Goal: Navigation & Orientation: Find specific page/section

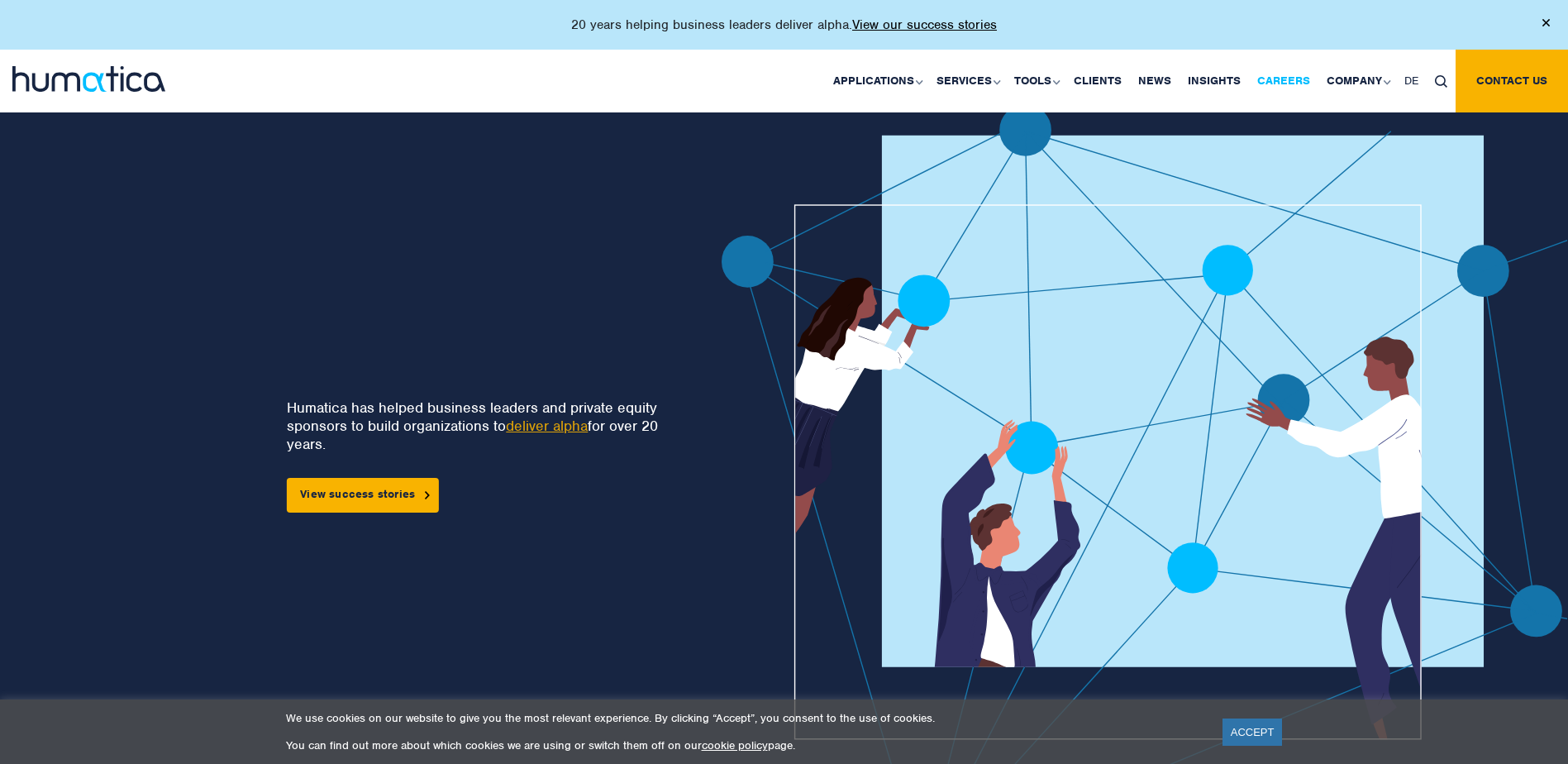
click at [1273, 84] on link "Careers" at bounding box center [1284, 81] width 69 height 63
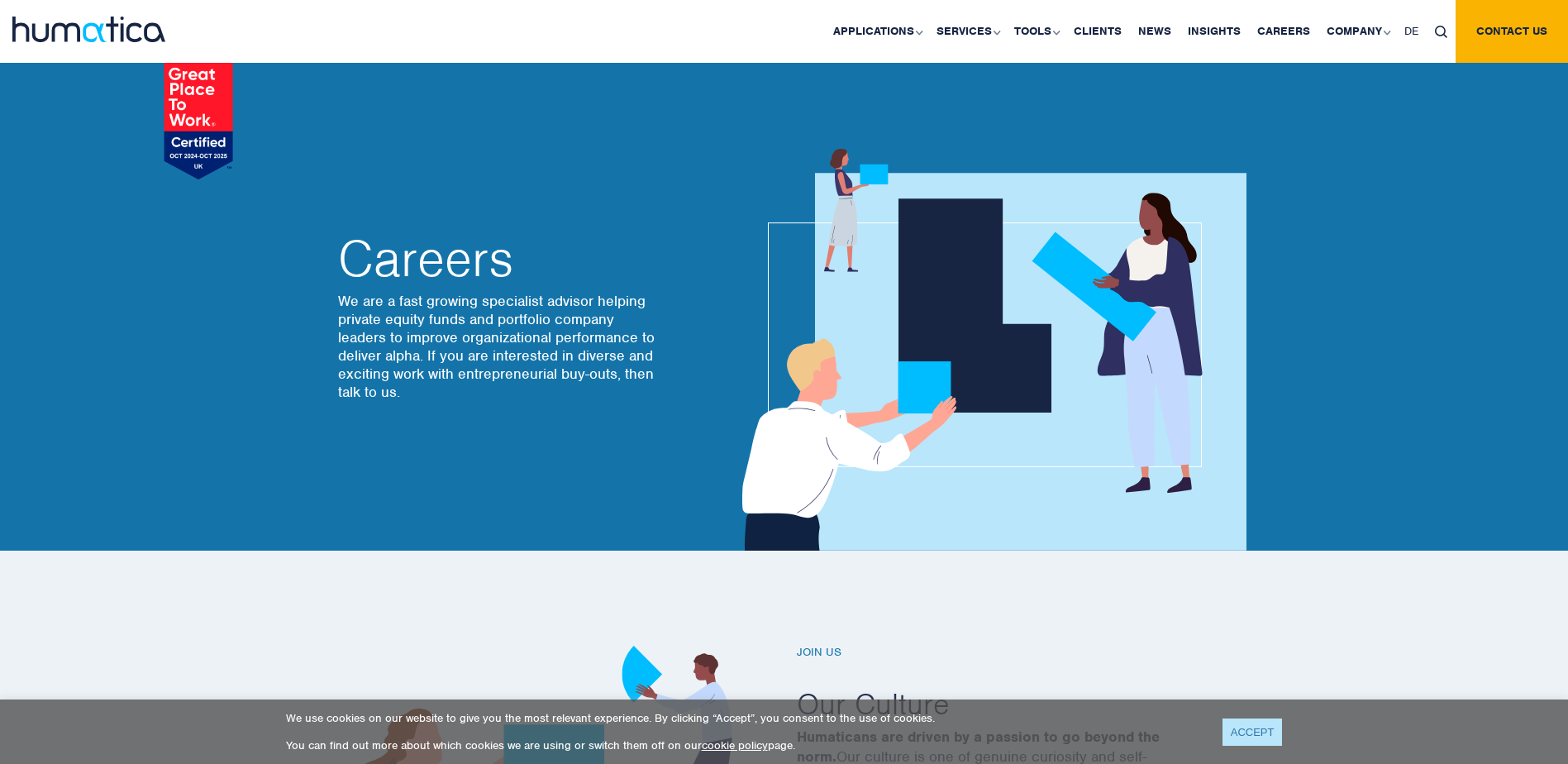
click at [1251, 721] on link "ACCEPT" at bounding box center [1253, 732] width 60 height 28
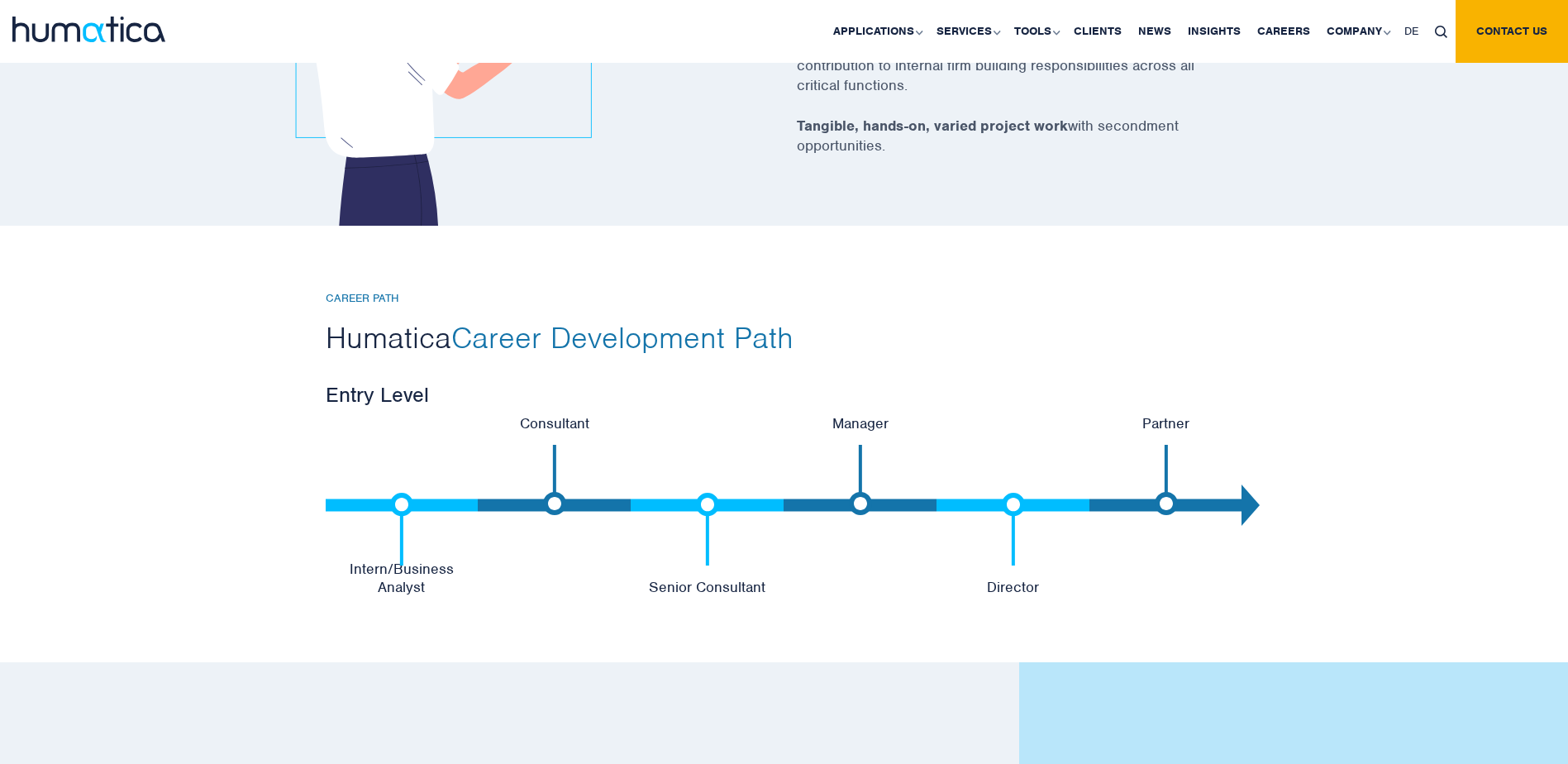
scroll to position [3225, 0]
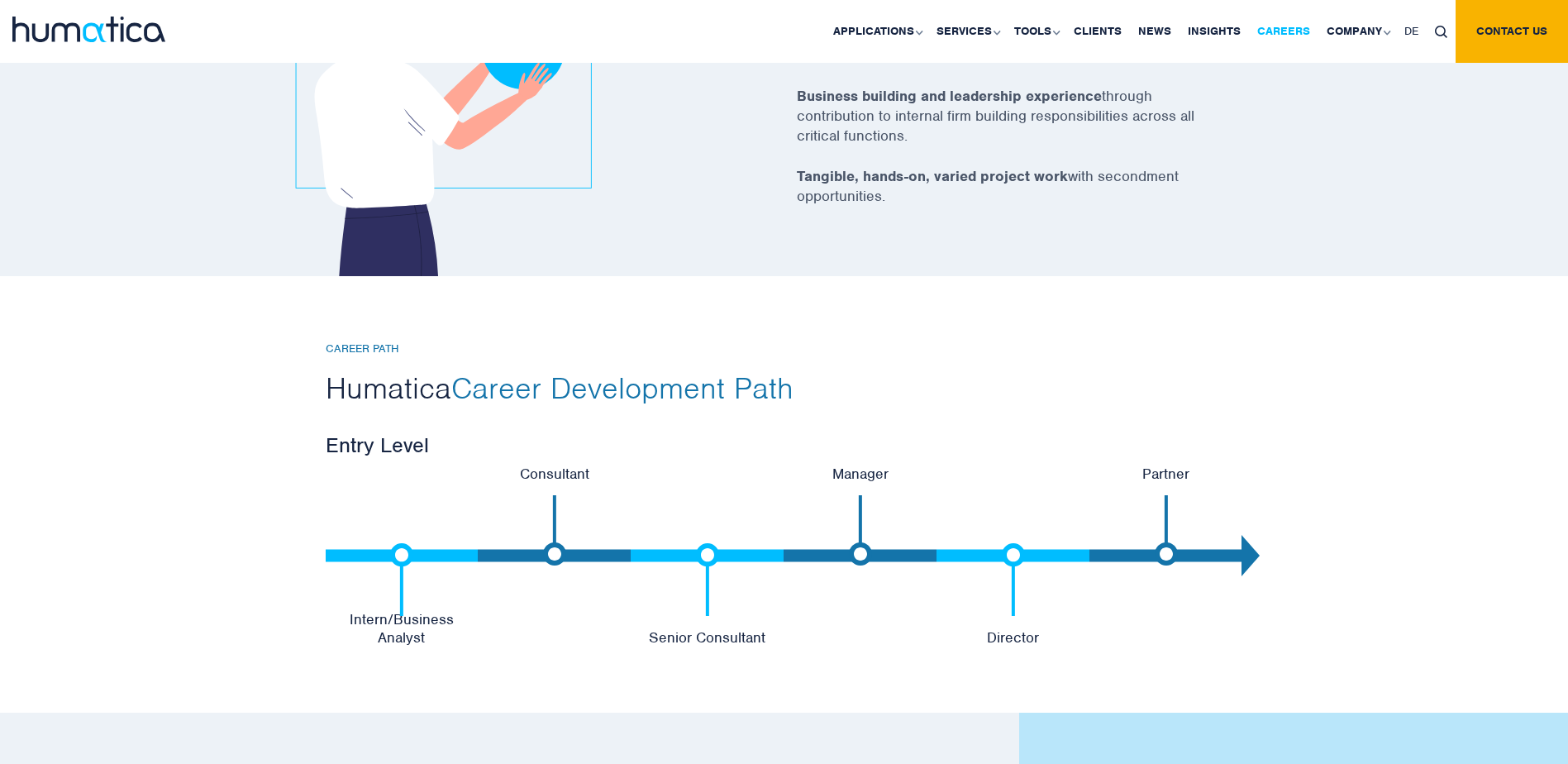
click at [1295, 26] on link "Careers" at bounding box center [1284, 31] width 69 height 63
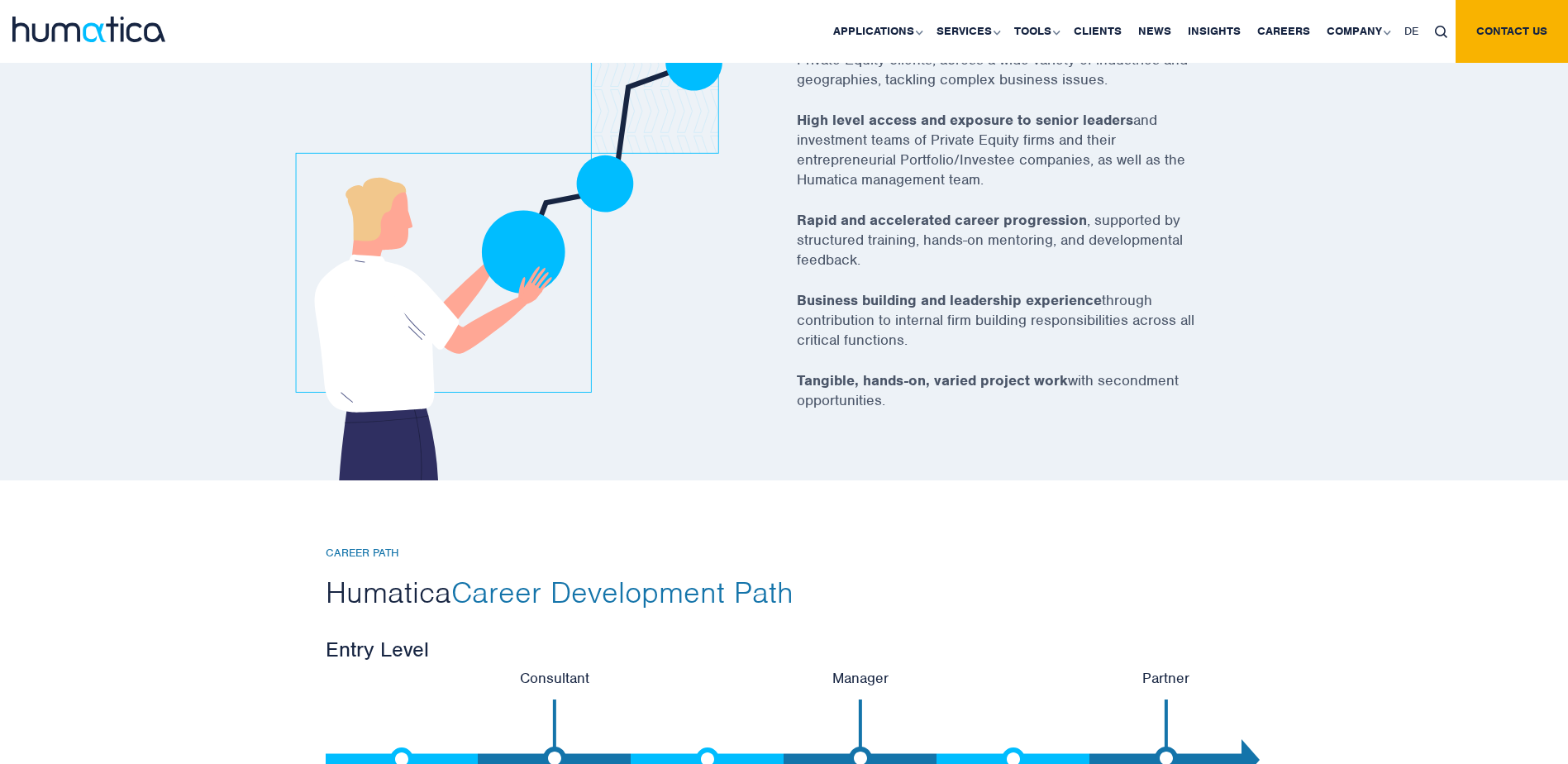
scroll to position [2729, 0]
